Goal: Task Accomplishment & Management: Use online tool/utility

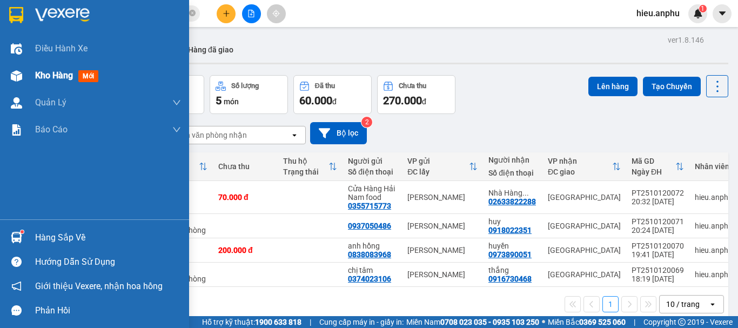
click at [37, 79] on span "Kho hàng" at bounding box center [54, 75] width 38 height 10
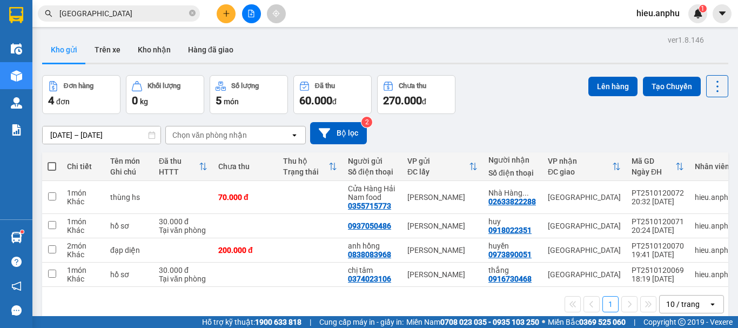
click at [54, 166] on span at bounding box center [52, 166] width 9 height 9
click at [52, 161] on input "checkbox" at bounding box center [52, 161] width 0 height 0
checkbox input "true"
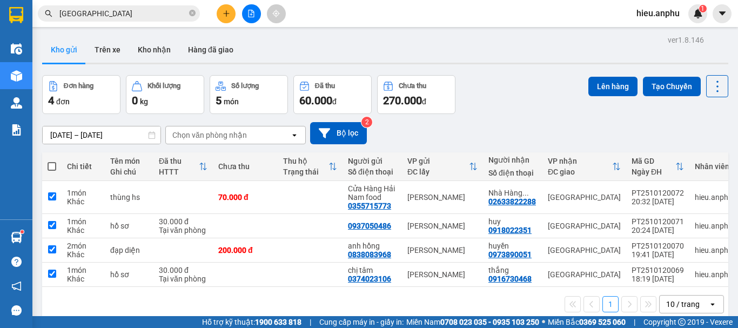
checkbox input "true"
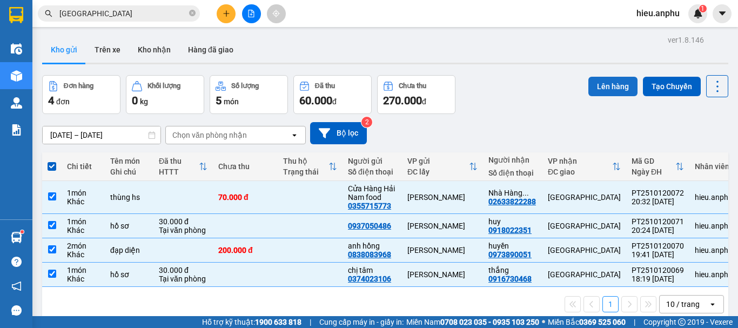
click at [597, 81] on button "Lên hàng" at bounding box center [613, 86] width 49 height 19
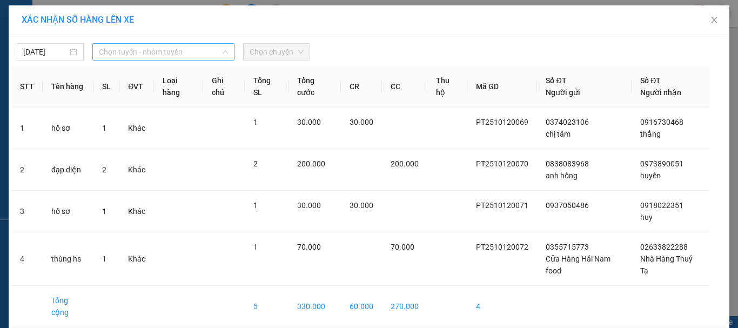
click at [125, 48] on span "Chọn tuyến - nhóm tuyến" at bounding box center [163, 52] width 129 height 16
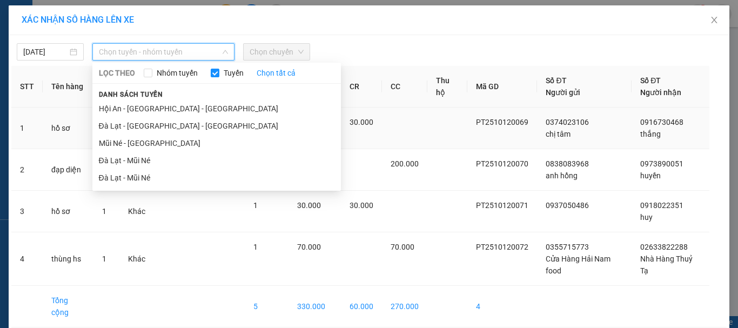
drag, startPoint x: 134, startPoint y: 143, endPoint x: 175, endPoint y: 112, distance: 50.6
click at [135, 142] on li "Mũi Né - [GEOGRAPHIC_DATA]" at bounding box center [216, 143] width 249 height 17
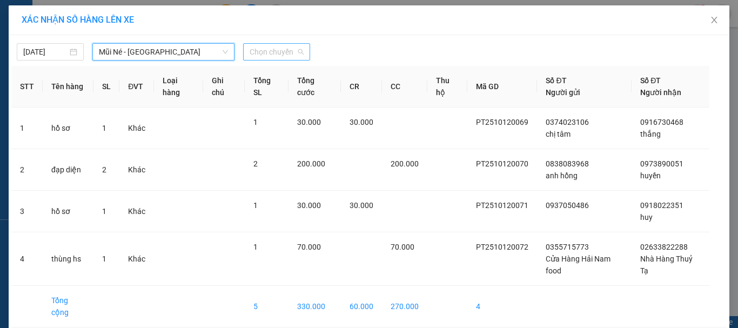
click at [266, 55] on span "Chọn chuyến" at bounding box center [277, 52] width 54 height 16
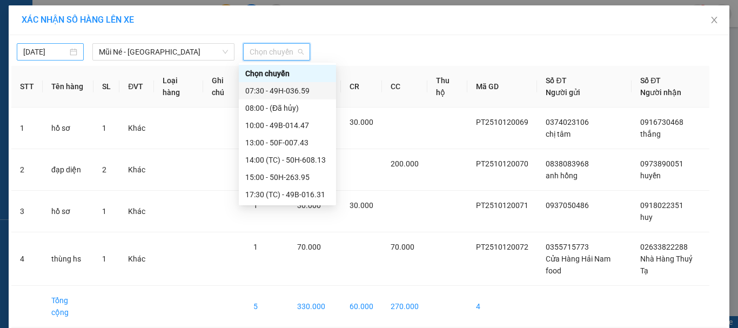
click at [46, 54] on input "[DATE]" at bounding box center [45, 52] width 44 height 12
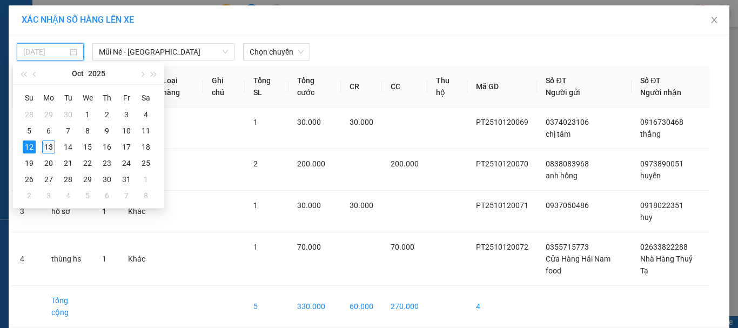
drag, startPoint x: 50, startPoint y: 145, endPoint x: 233, endPoint y: 39, distance: 212.4
click at [49, 145] on div "13" at bounding box center [48, 147] width 13 height 13
type input "[DATE]"
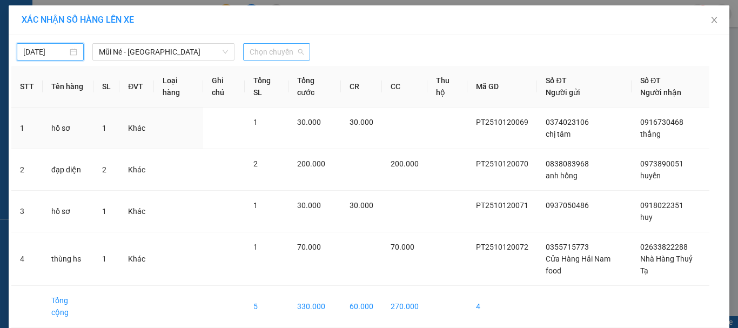
click at [258, 57] on span "Chọn chuyến" at bounding box center [277, 52] width 54 height 16
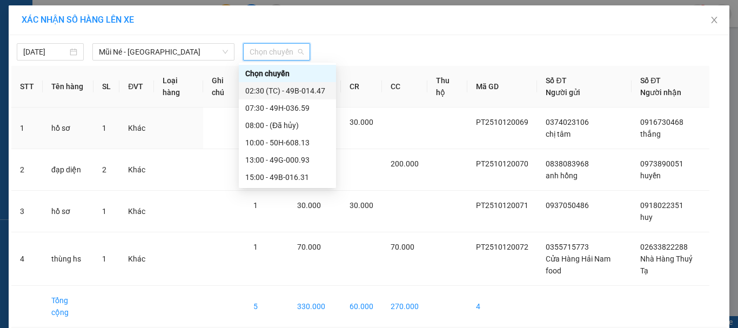
click at [263, 93] on div "02:30 (TC) - 49B-014.47" at bounding box center [287, 91] width 84 height 12
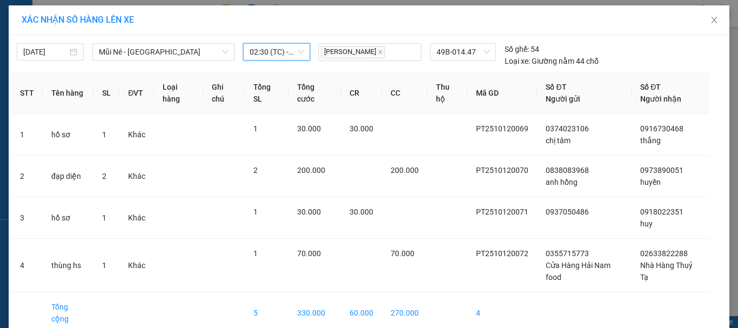
scroll to position [55, 0]
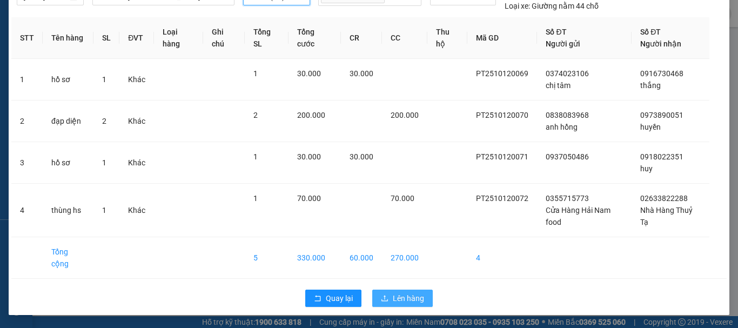
drag, startPoint x: 408, startPoint y: 299, endPoint x: 408, endPoint y: 291, distance: 8.1
click at [408, 298] on span "Lên hàng" at bounding box center [408, 298] width 31 height 12
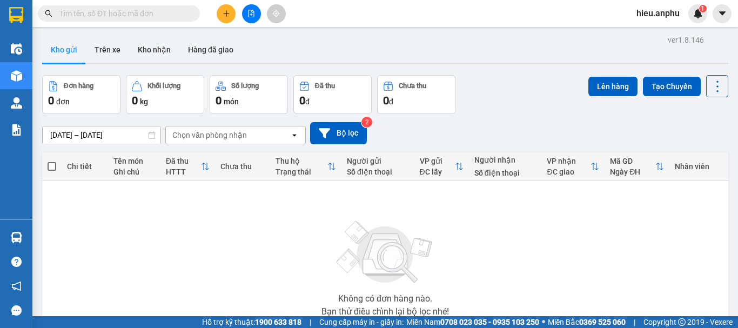
click at [252, 22] on button at bounding box center [251, 13] width 19 height 19
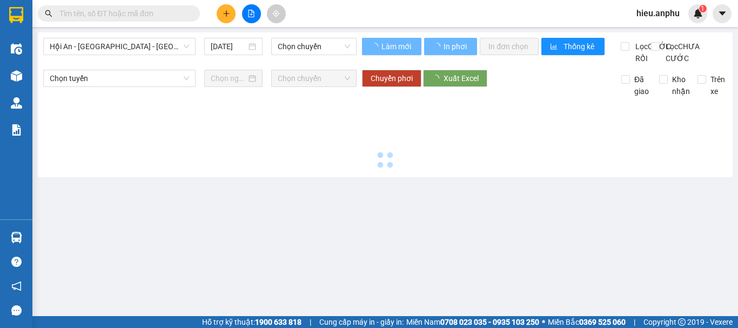
type input "[DATE]"
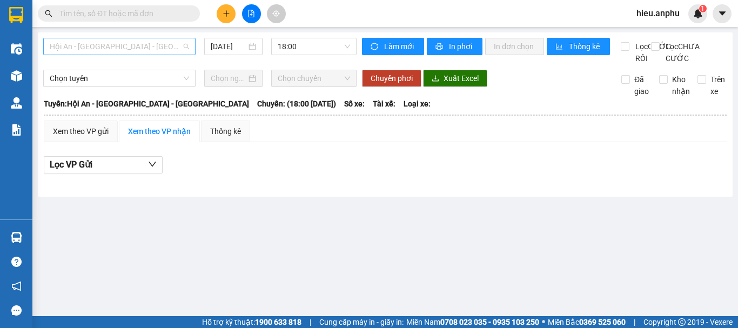
click at [120, 47] on span "Hội An - [GEOGRAPHIC_DATA] - [GEOGRAPHIC_DATA]" at bounding box center [119, 46] width 139 height 16
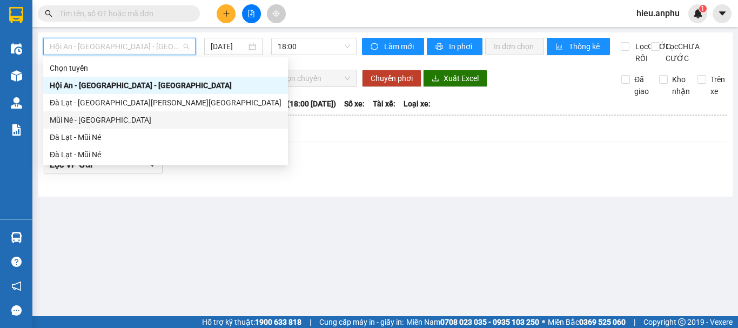
click at [87, 118] on div "Mũi Né - [GEOGRAPHIC_DATA]" at bounding box center [166, 120] width 232 height 12
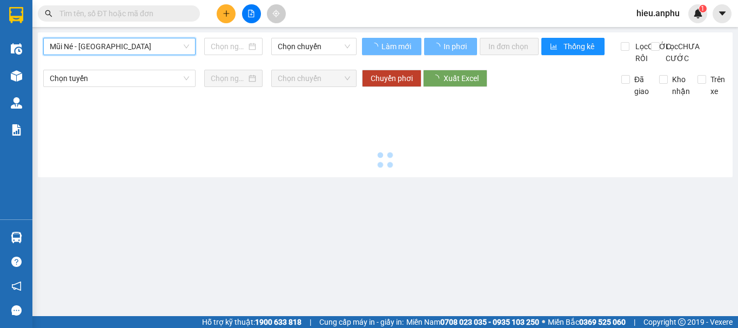
type input "[DATE]"
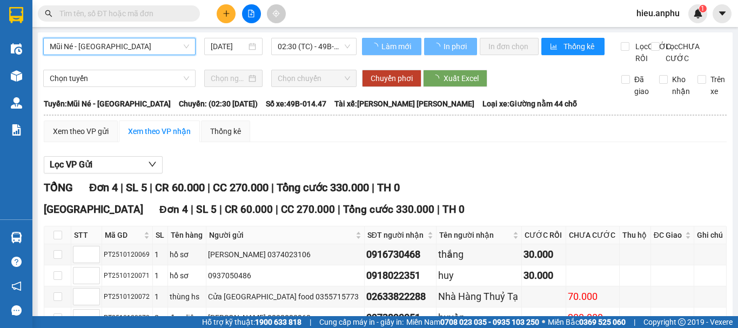
click at [299, 37] on div "Mũi Né - Đà Lạt Mũi Né - Đà Lạt 13/10/2025 02:30 (TC) - 49B-014.47 Làm mới In p…" at bounding box center [385, 205] width 695 height 346
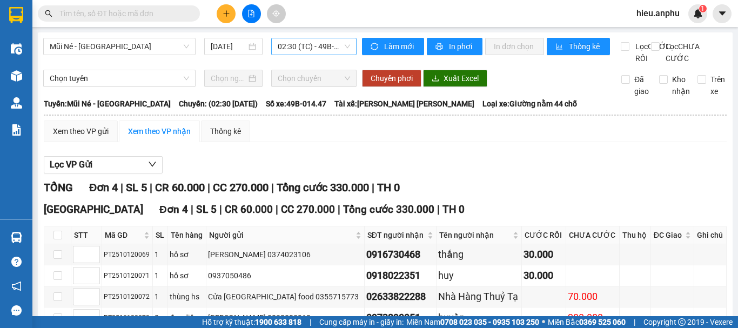
click at [302, 50] on span "02:30 (TC) - 49B-014.47" at bounding box center [314, 46] width 72 height 16
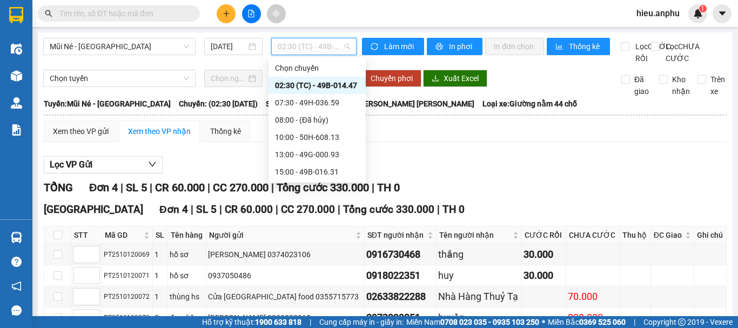
click at [303, 83] on div "02:30 (TC) - 49B-014.47" at bounding box center [317, 85] width 84 height 12
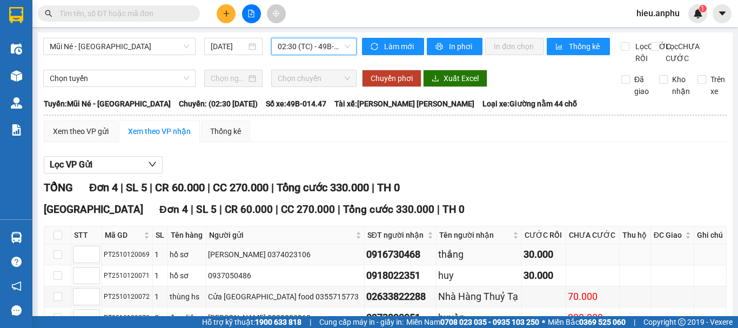
scroll to position [80, 0]
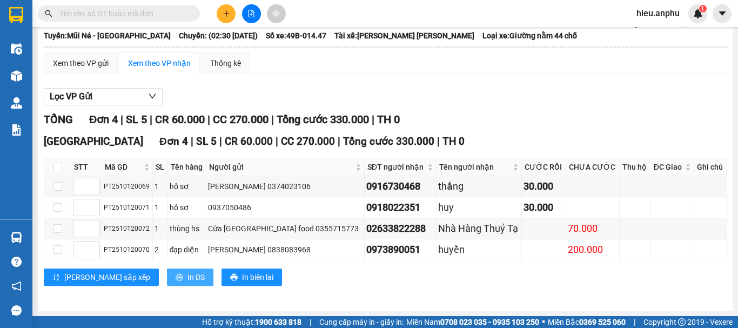
drag, startPoint x: 152, startPoint y: 276, endPoint x: 200, endPoint y: 212, distance: 79.9
click at [188, 276] on span "In DS" at bounding box center [196, 277] width 17 height 12
